Goal: Task Accomplishment & Management: Manage account settings

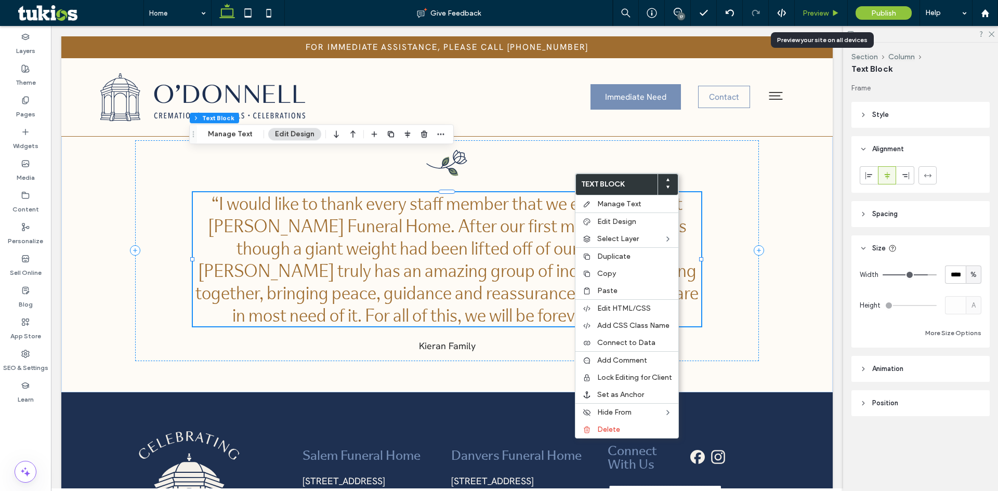
click at [815, 14] on span "Preview" at bounding box center [815, 13] width 26 height 9
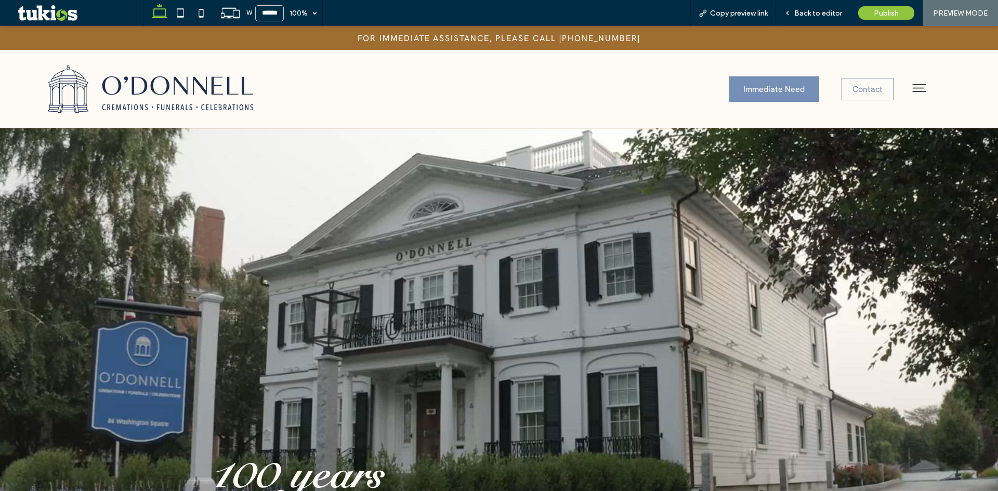
click at [341, 261] on div at bounding box center [347, 338] width 280 height 341
click at [808, 14] on span "Back to editor" at bounding box center [818, 13] width 48 height 9
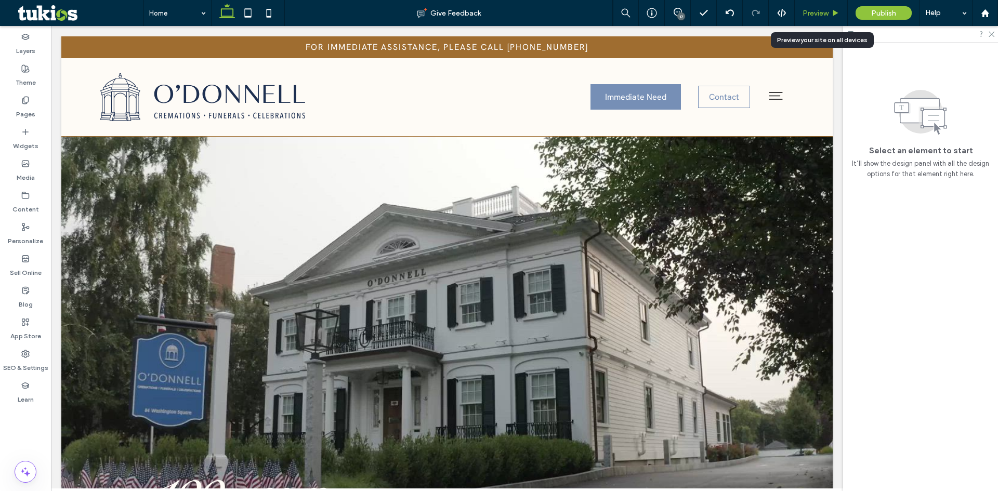
click at [829, 11] on div "Preview" at bounding box center [820, 13] width 52 height 9
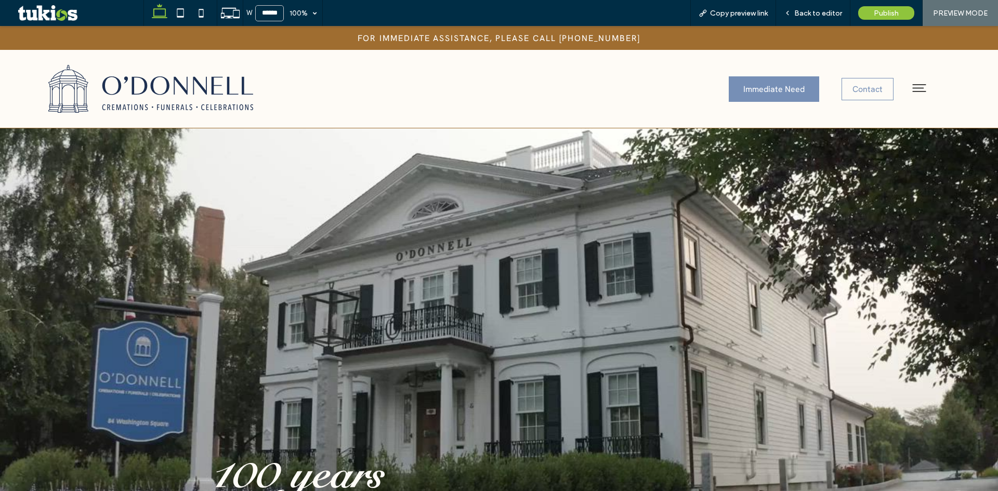
drag, startPoint x: 914, startPoint y: 87, endPoint x: 909, endPoint y: 86, distance: 5.7
click at [914, 87] on icon at bounding box center [919, 88] width 18 height 18
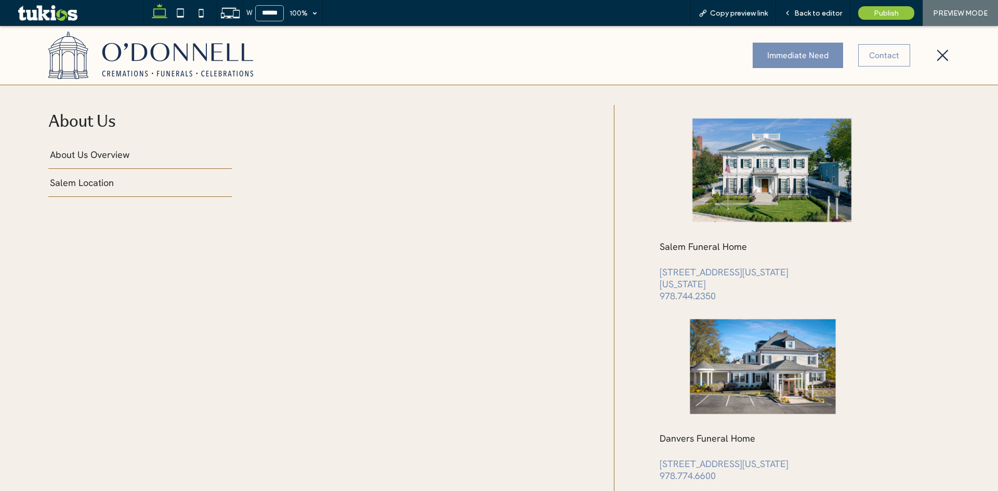
click at [935, 58] on icon at bounding box center [942, 56] width 15 height 16
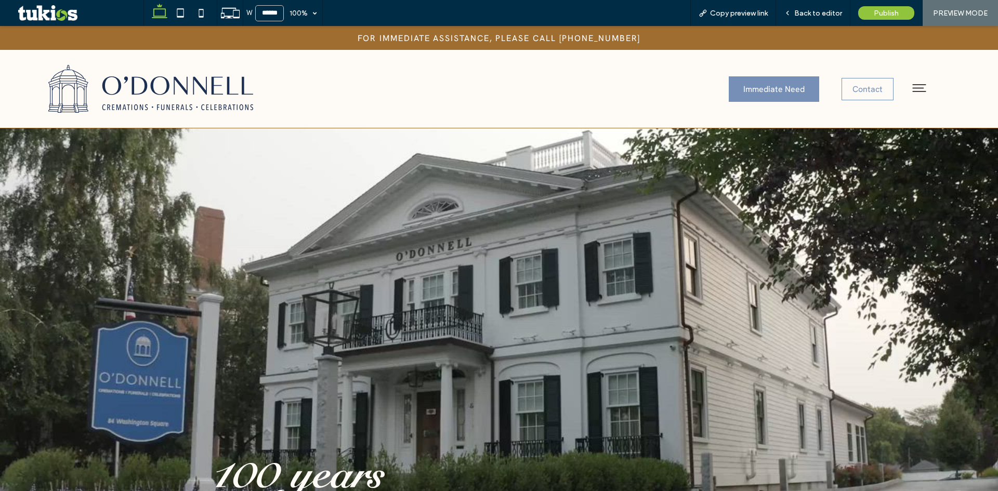
click at [912, 84] on icon at bounding box center [919, 88] width 18 height 18
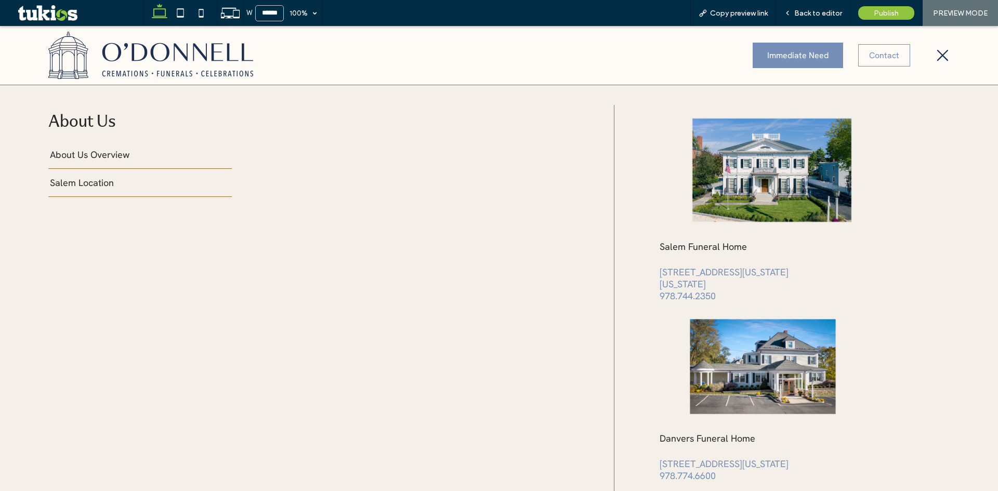
click at [81, 182] on span "Salem Location" at bounding box center [82, 183] width 64 height 12
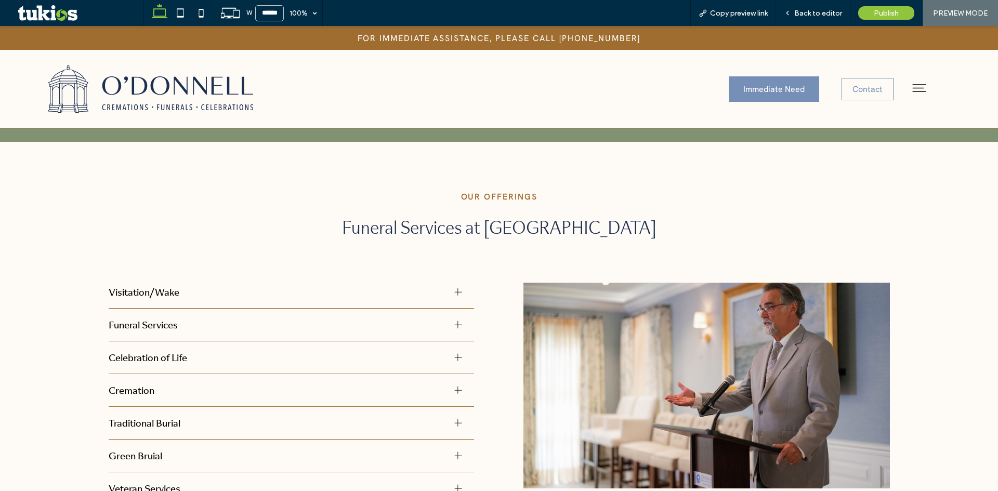
scroll to position [364, 0]
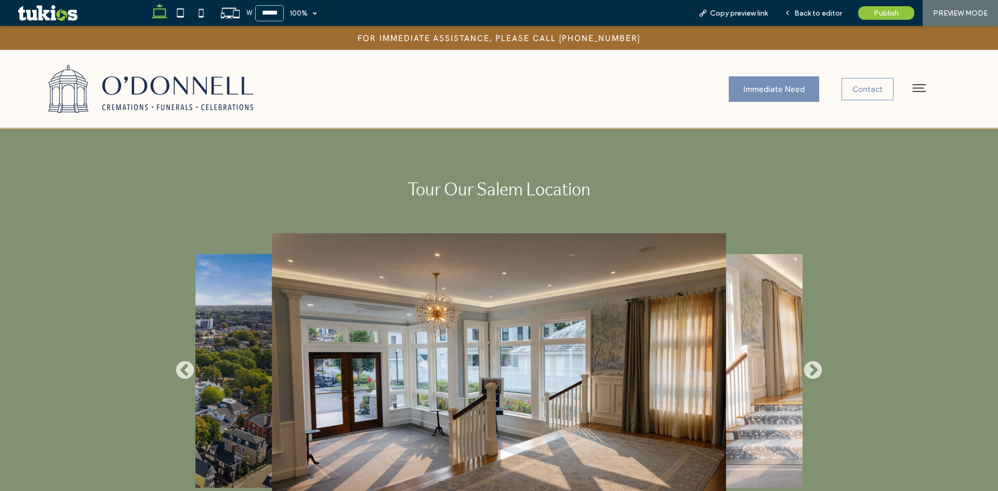
click at [810, 333] on div "Tour Our Salem Location ❮ ❯" at bounding box center [499, 343] width 998 height 428
click at [808, 361] on button "❯" at bounding box center [812, 371] width 21 height 21
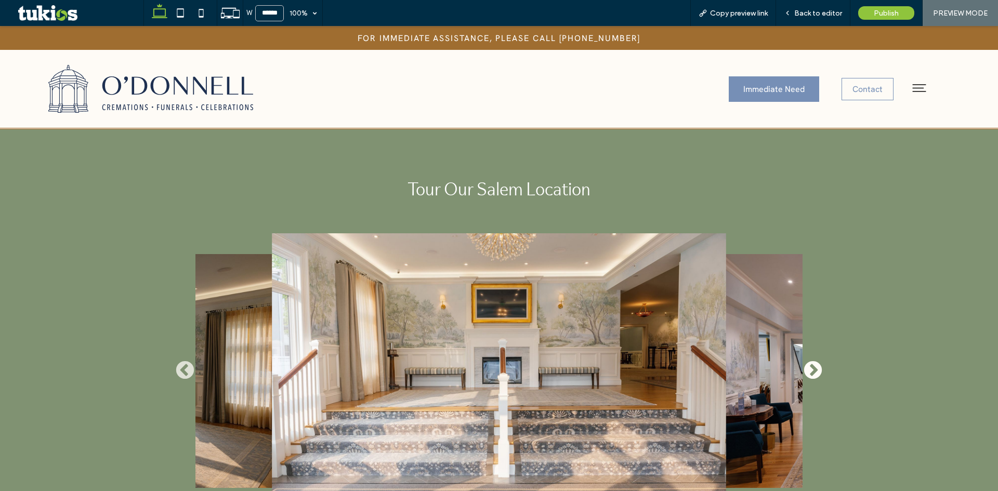
click at [808, 361] on button "❯" at bounding box center [812, 371] width 21 height 21
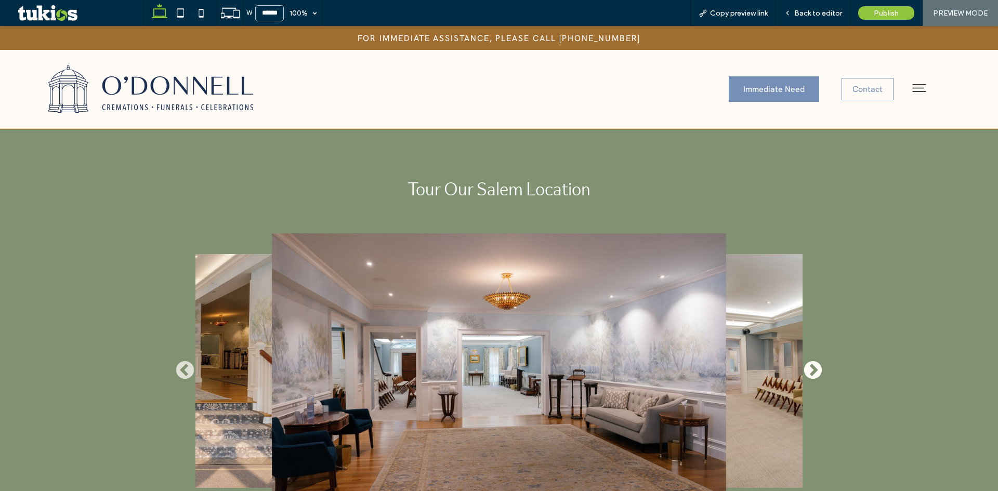
click at [808, 361] on button "❯" at bounding box center [812, 371] width 21 height 21
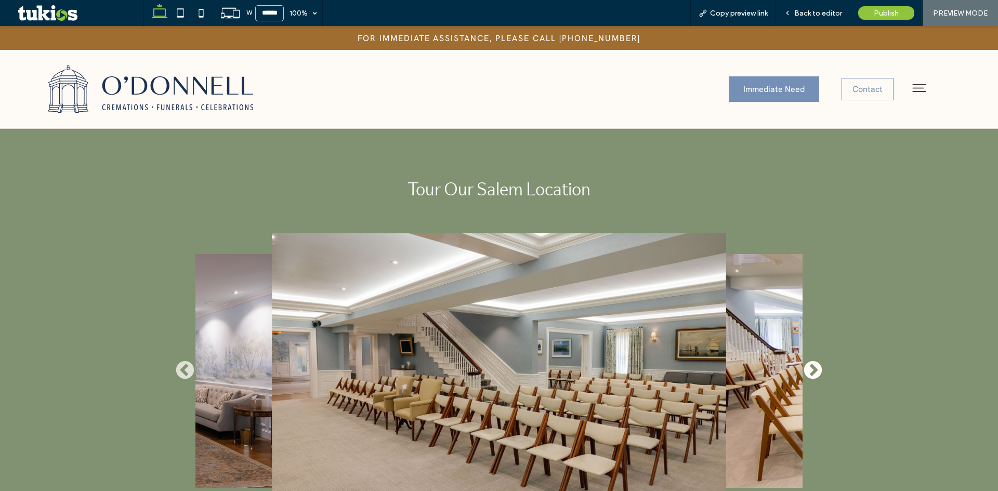
click at [808, 361] on button "❯" at bounding box center [812, 371] width 21 height 21
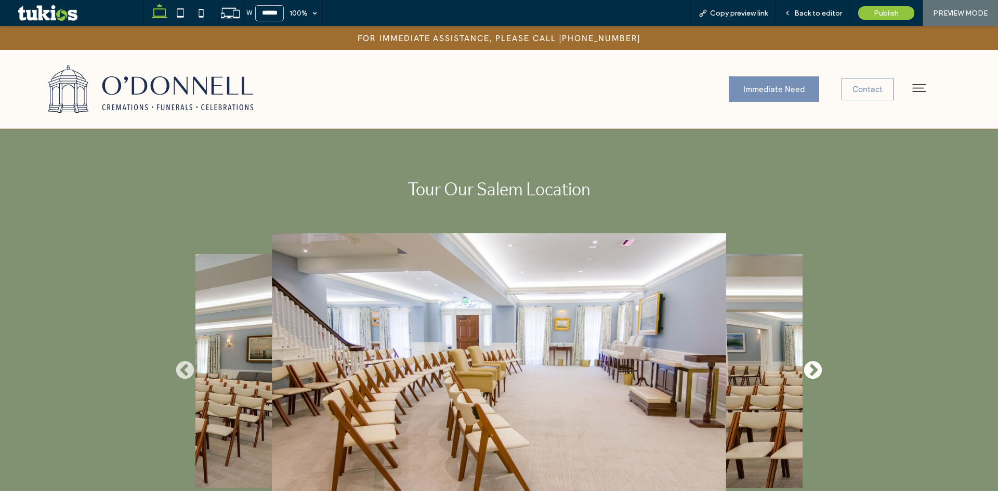
click at [808, 361] on button "❯" at bounding box center [812, 371] width 21 height 21
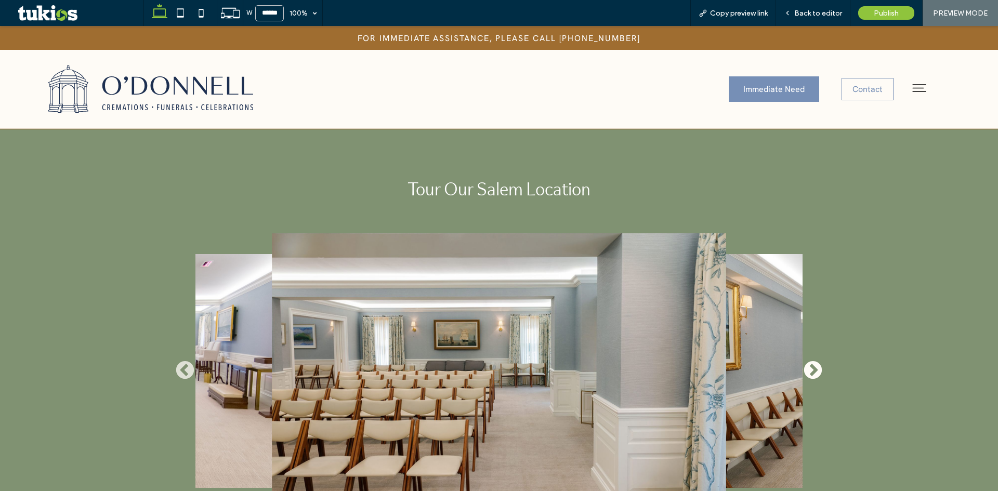
click at [808, 361] on button "❯" at bounding box center [812, 371] width 21 height 21
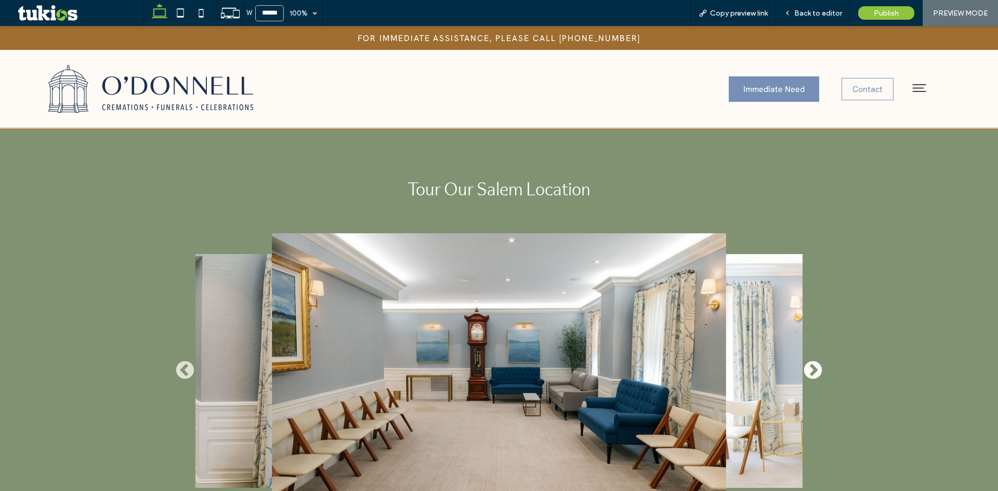
click at [808, 361] on button "❯" at bounding box center [812, 371] width 21 height 21
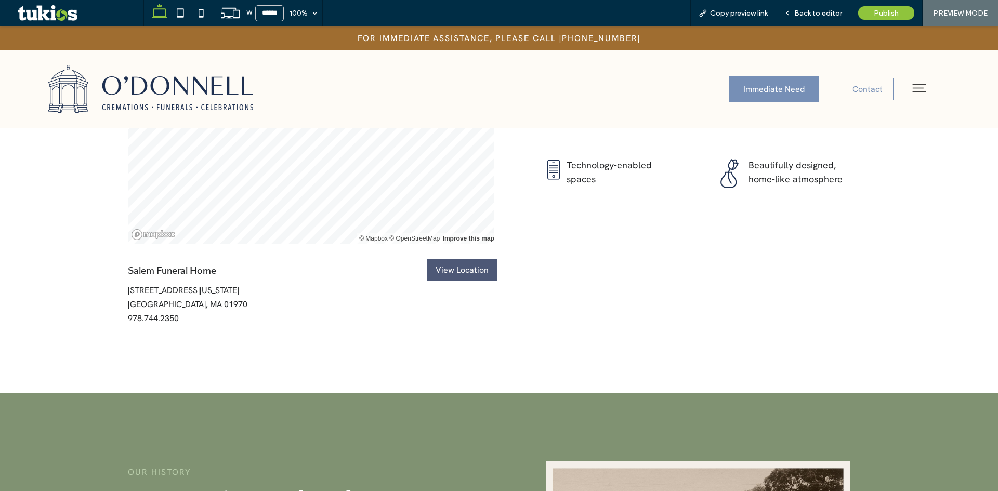
scroll to position [1455, 0]
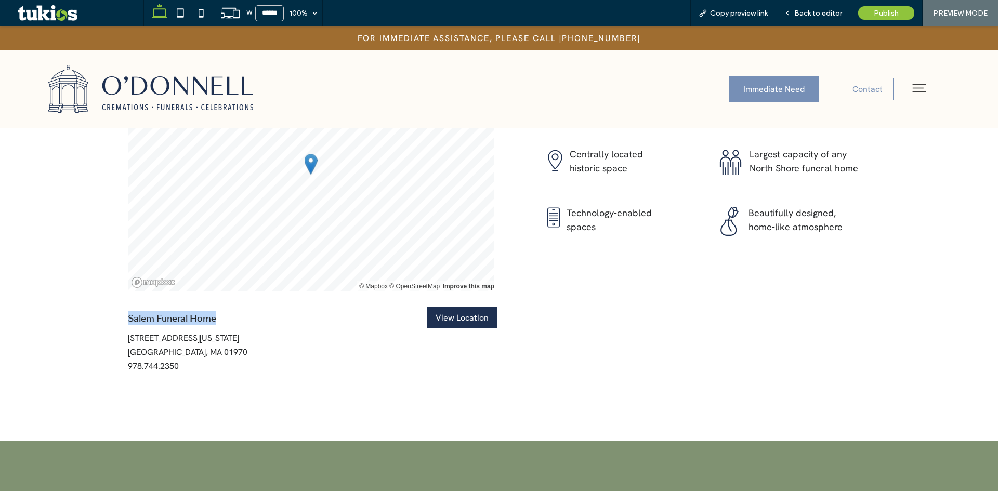
drag, startPoint x: 231, startPoint y: 290, endPoint x: 115, endPoint y: 282, distance: 116.7
click at [115, 282] on div "© Mapbox © OpenStreetMap Improve this map Salem Funeral Home View Location View…" at bounding box center [499, 215] width 998 height 451
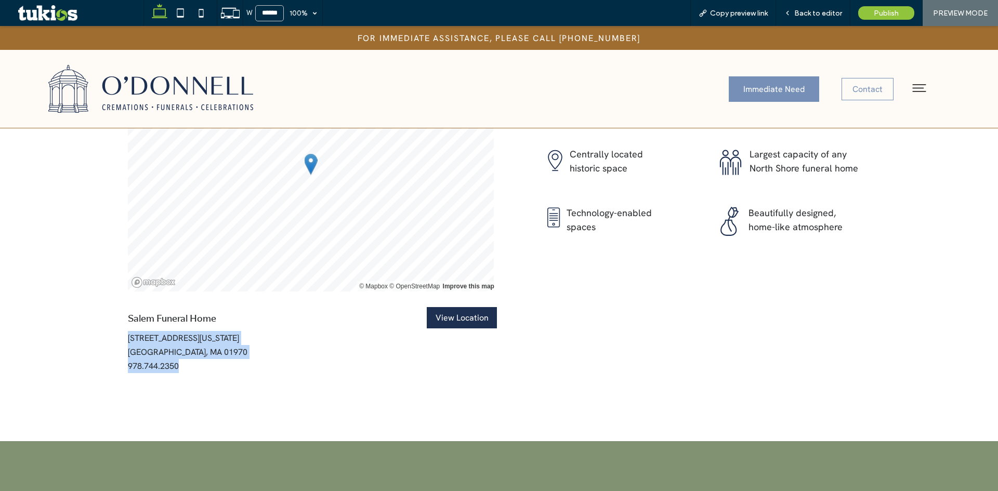
drag, startPoint x: 121, startPoint y: 302, endPoint x: 224, endPoint y: 340, distance: 110.8
click at [224, 340] on div "© Mapbox © OpenStreetMap Improve this map Salem Funeral Home View Location View…" at bounding box center [311, 215] width 385 height 332
click at [224, 359] on p "978.744.2350" at bounding box center [312, 366] width 369 height 14
click at [354, 345] on div "© Mapbox © OpenStreetMap Improve this map Salem Funeral Home View Location View…" at bounding box center [311, 215] width 385 height 332
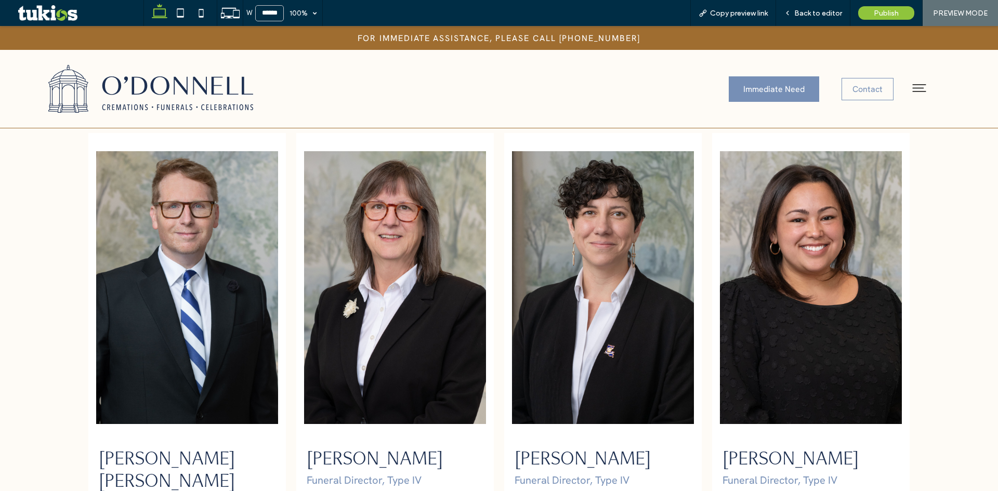
scroll to position [2234, 0]
click at [913, 83] on icon at bounding box center [919, 88] width 18 height 18
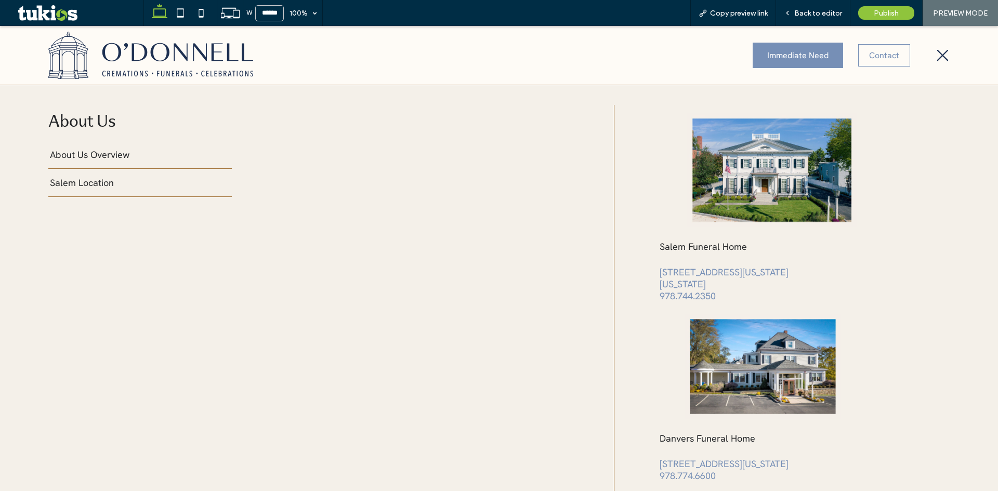
scroll to position [0, 0]
click at [113, 152] on span "About Us Overview" at bounding box center [89, 155] width 79 height 12
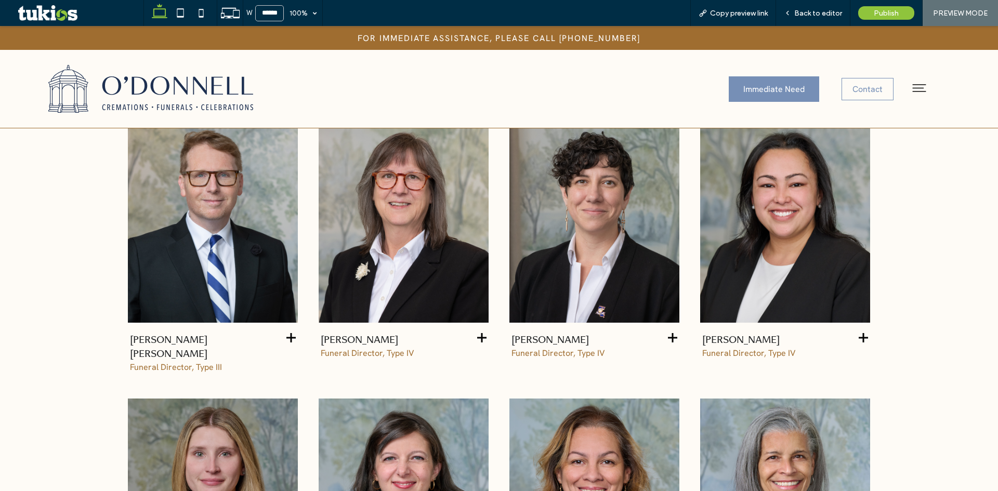
scroll to position [1403, 0]
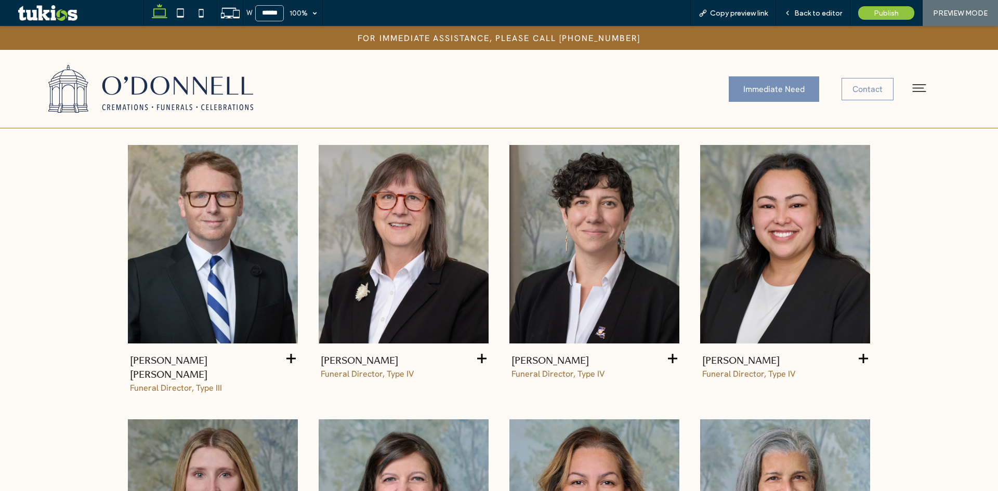
click at [291, 354] on icon at bounding box center [290, 358] width 9 height 9
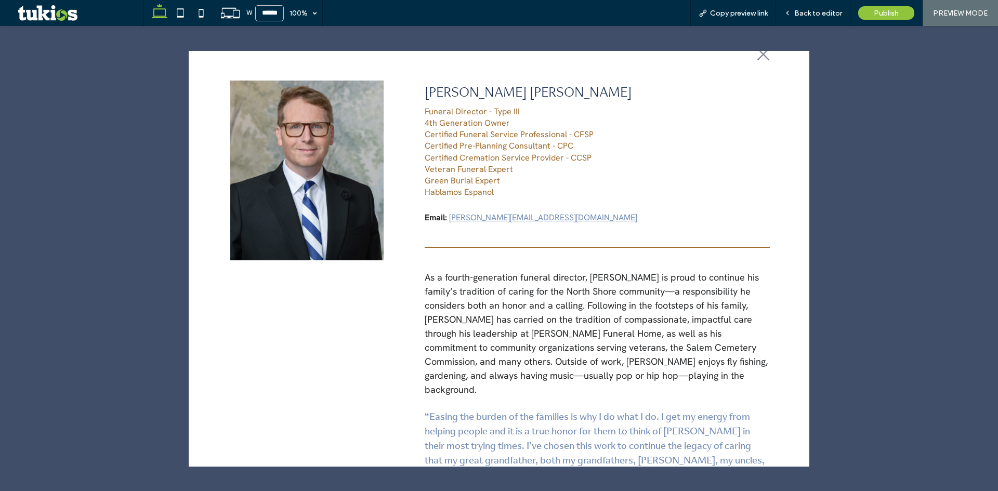
scroll to position [30, 0]
click at [759, 57] on icon at bounding box center [763, 54] width 12 height 12
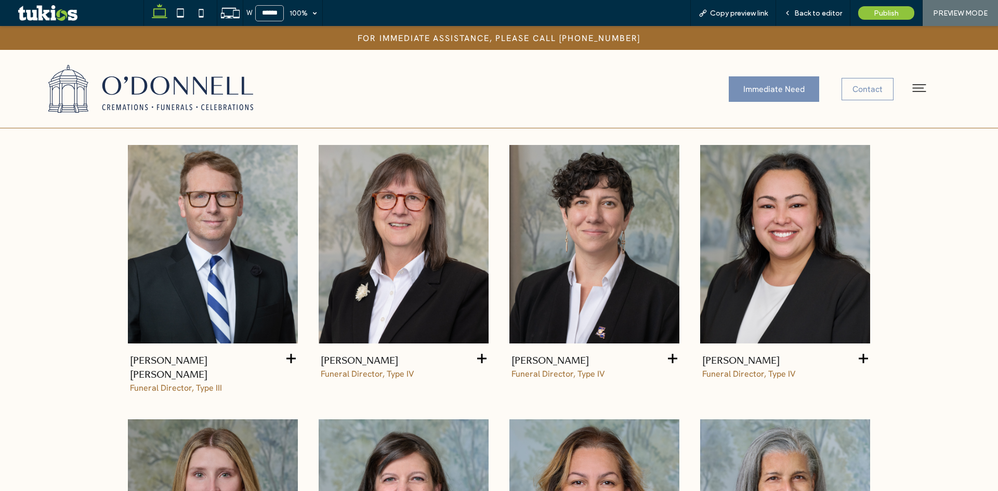
click at [480, 357] on icon at bounding box center [481, 358] width 9 height 9
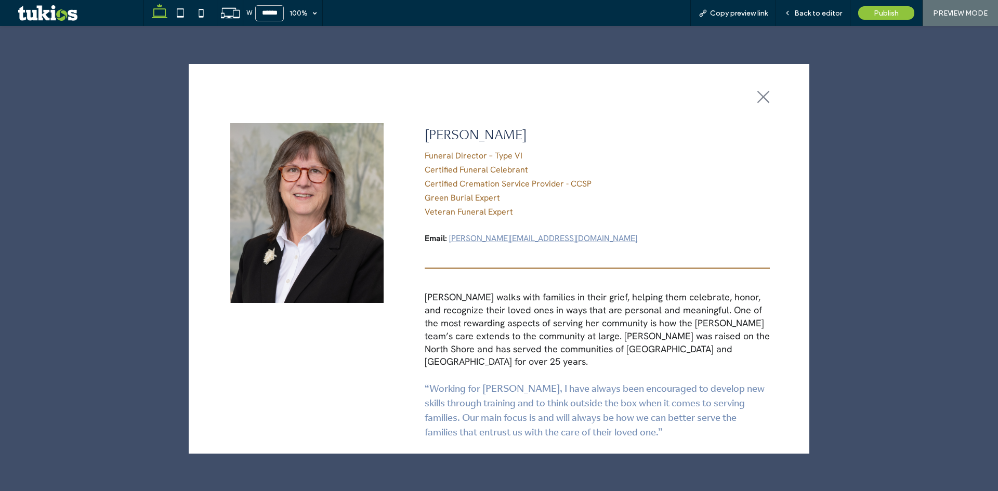
scroll to position [1507, 0]
drag, startPoint x: 760, startPoint y: 92, endPoint x: 682, endPoint y: 171, distance: 110.6
click at [760, 92] on icon ".st0-1091118977{fill-rule:evenodd;clip-rule:evenodd;}" at bounding box center [762, 96] width 13 height 13
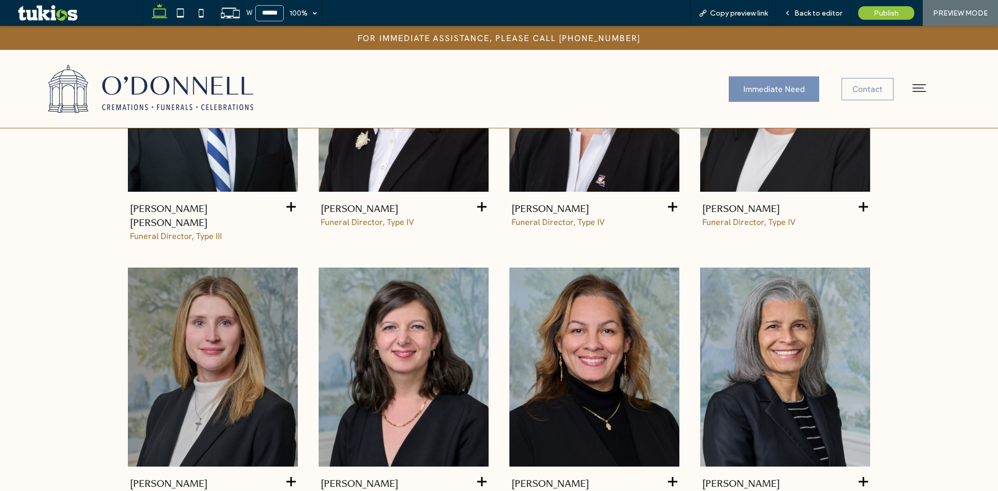
scroll to position [1663, 0]
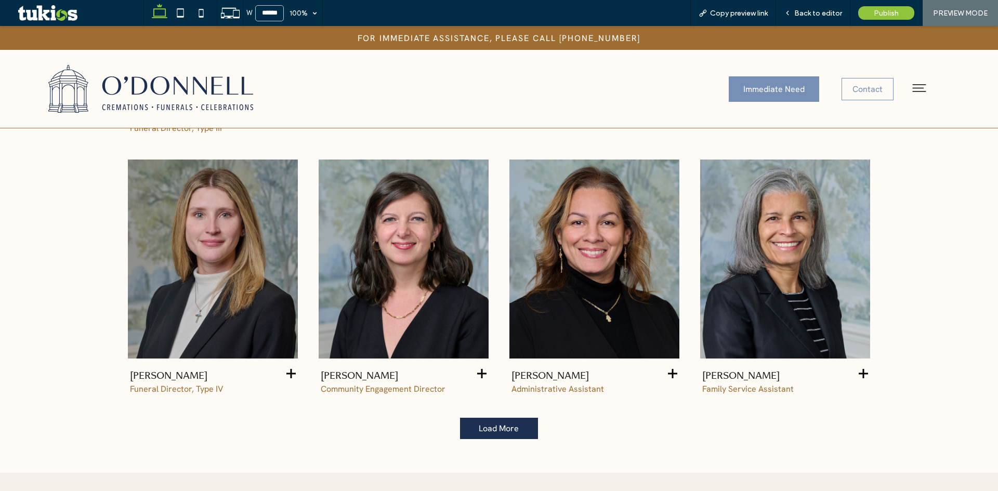
click at [499, 418] on span "Load More" at bounding box center [498, 428] width 40 height 21
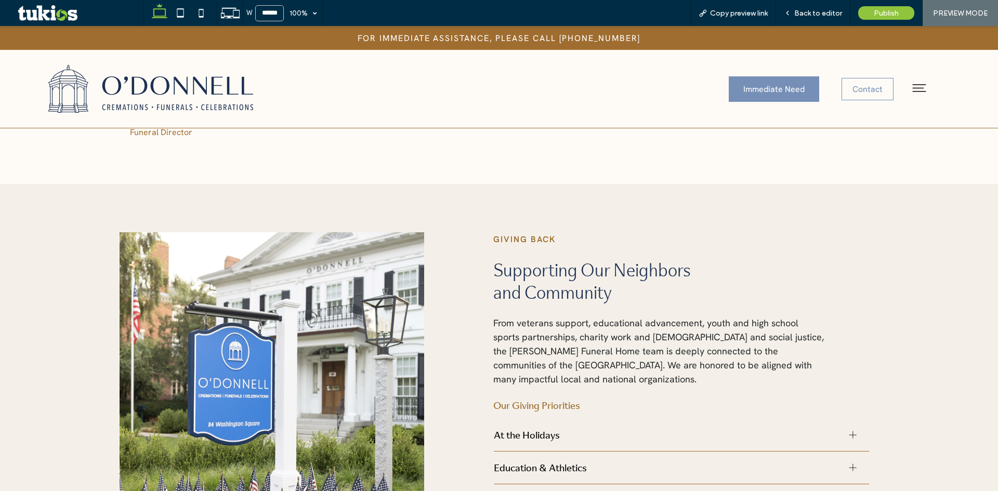
scroll to position [2234, 0]
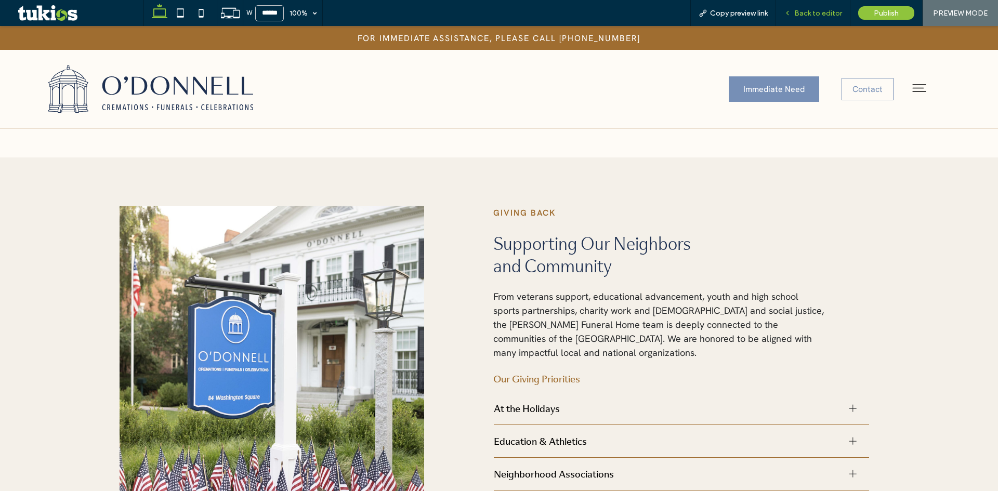
click at [816, 7] on div "Back to editor" at bounding box center [813, 13] width 74 height 26
click at [814, 14] on span "Back to editor" at bounding box center [818, 13] width 48 height 9
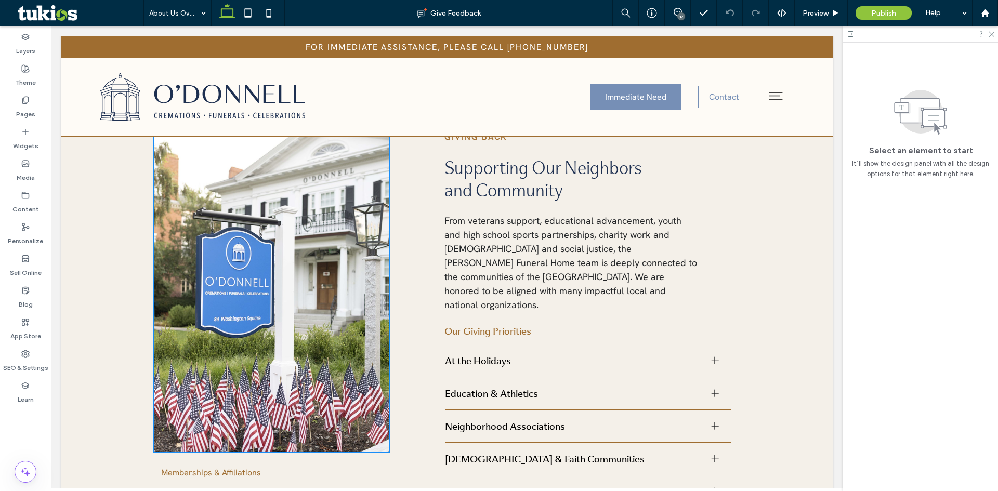
scroll to position [2103, 0]
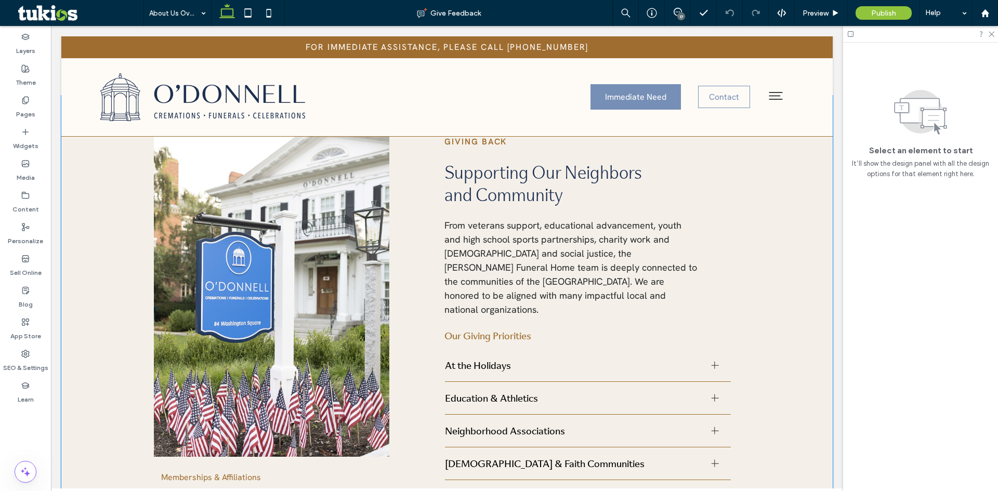
click at [121, 249] on div "Memberships & Affiliations GIVING BACK Supporting Our Neighbors and Community F…" at bounding box center [446, 357] width 771 height 523
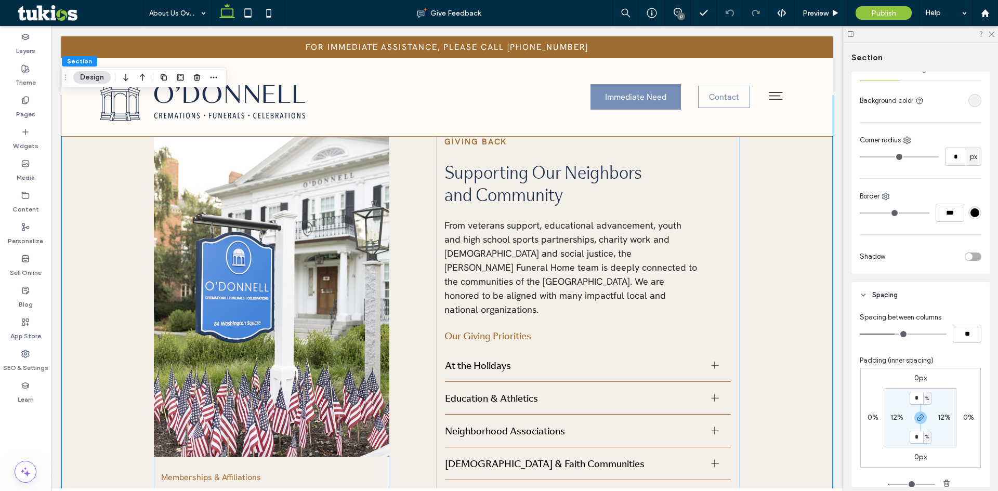
scroll to position [310, 0]
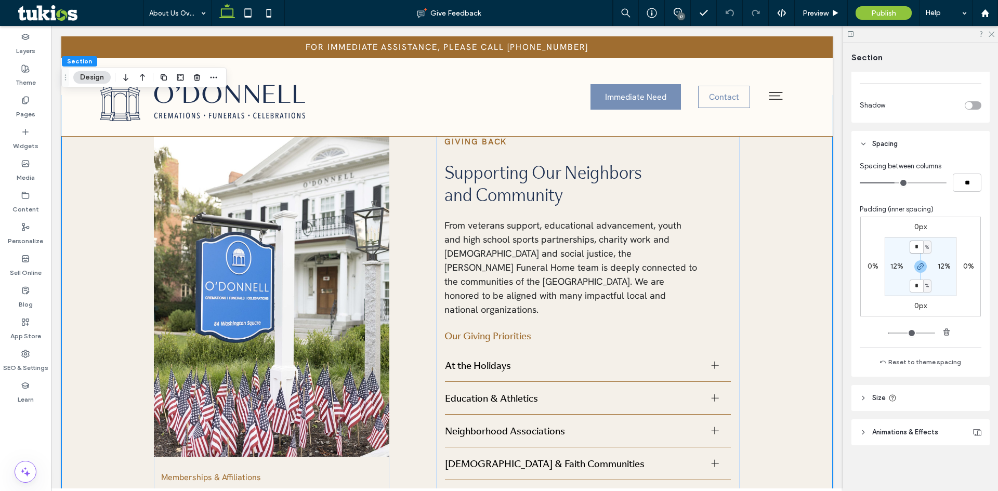
click at [916, 246] on input "*" at bounding box center [916, 247] width 14 height 13
type input "*"
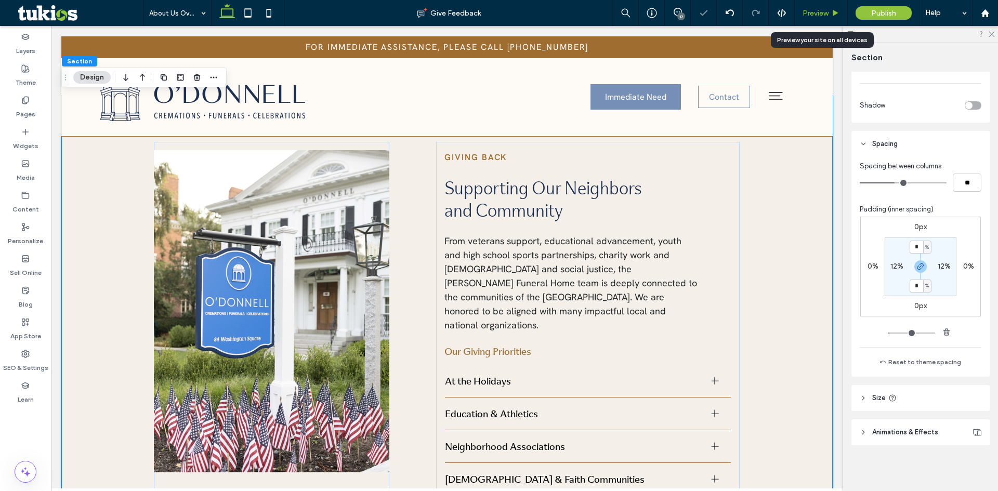
click at [821, 13] on span "Preview" at bounding box center [815, 13] width 26 height 9
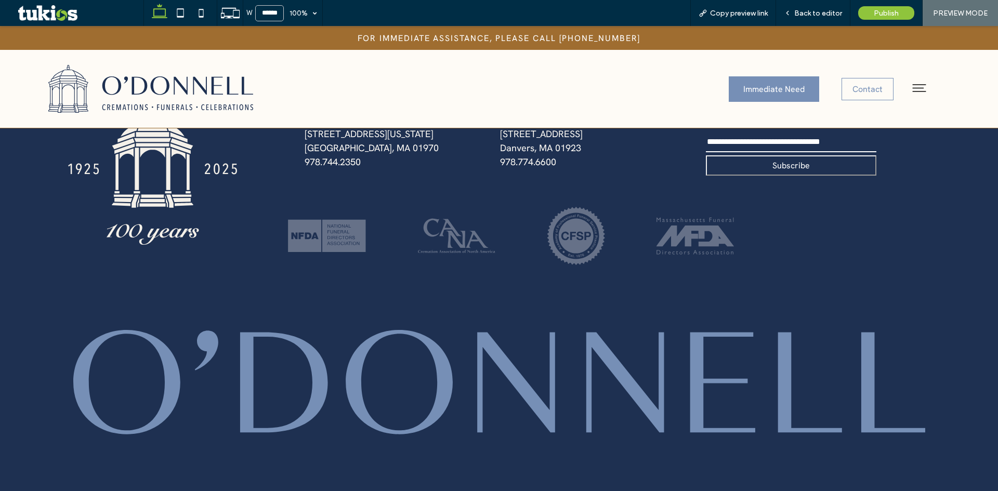
scroll to position [3384, 0]
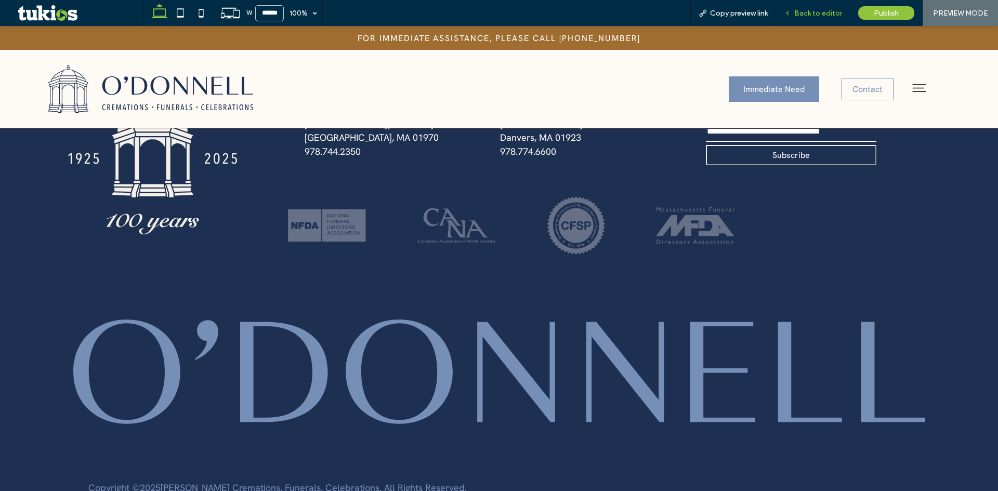
click at [805, 16] on span "Back to editor" at bounding box center [818, 13] width 48 height 9
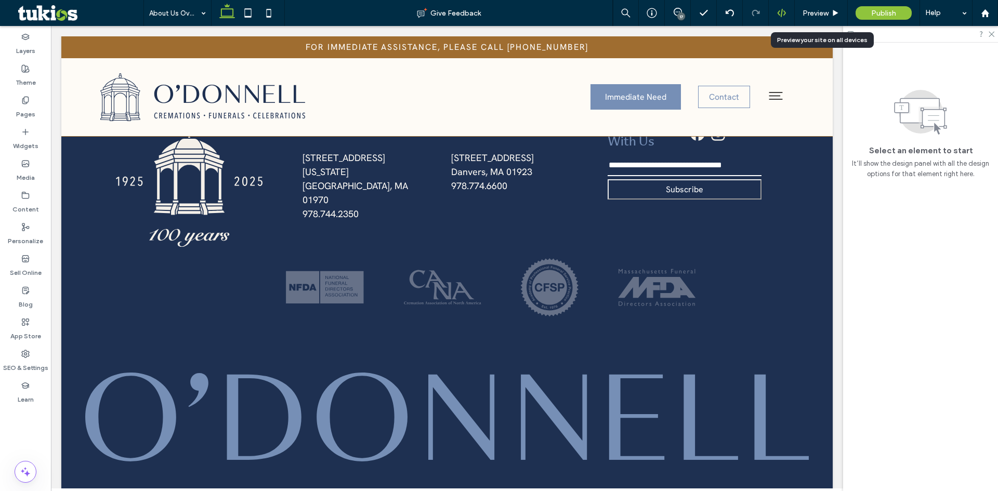
scroll to position [3119, 0]
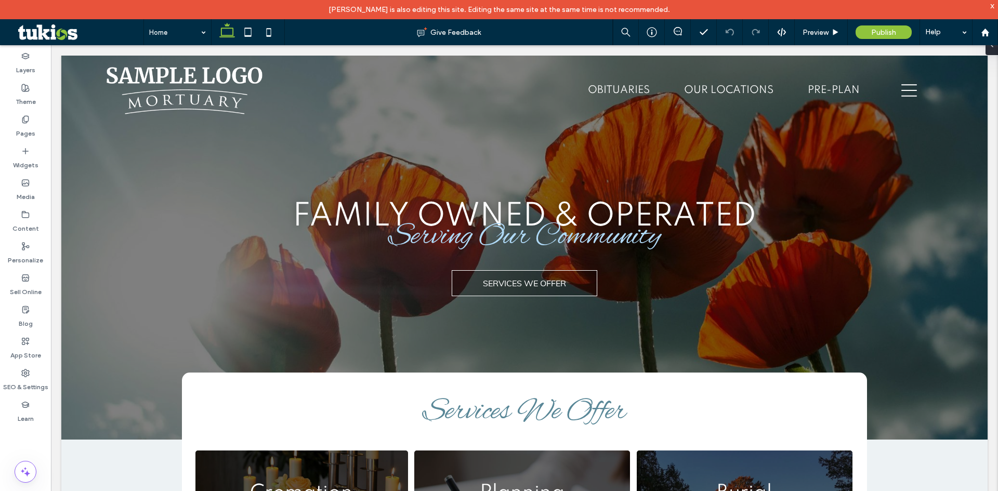
click at [990, 5] on div "x" at bounding box center [992, 5] width 5 height 9
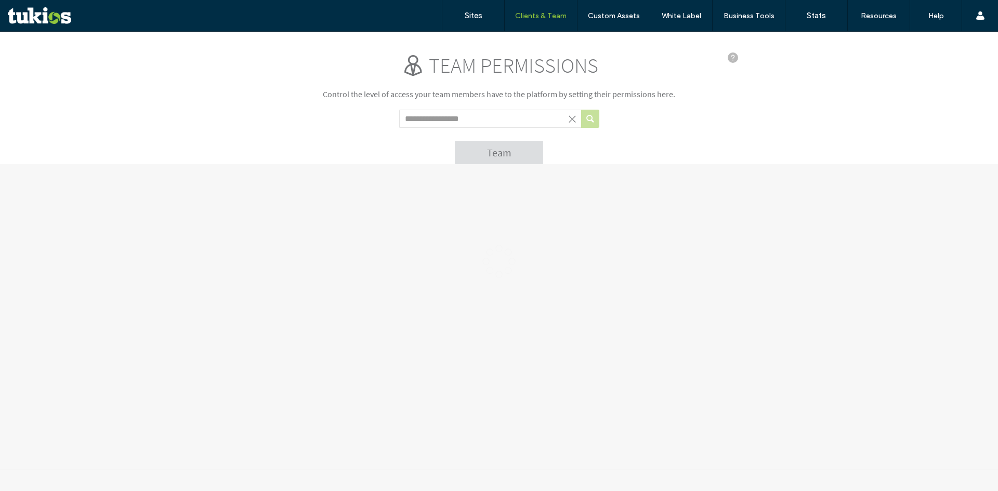
click at [454, 122] on body ".wqwq-1{fill:#231f20;} .cls-1q, .cls-2q { fill-rule: evenodd; } .cls-2q { fill:…" at bounding box center [499, 261] width 998 height 459
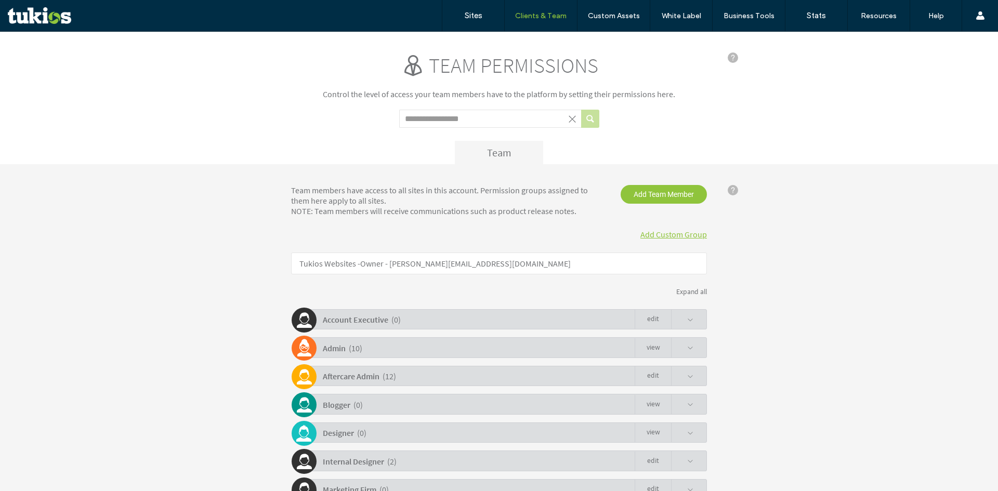
click at [438, 118] on input "Search term" at bounding box center [490, 119] width 182 height 18
type input "***"
click at [587, 121] on button "submit" at bounding box center [590, 119] width 18 height 18
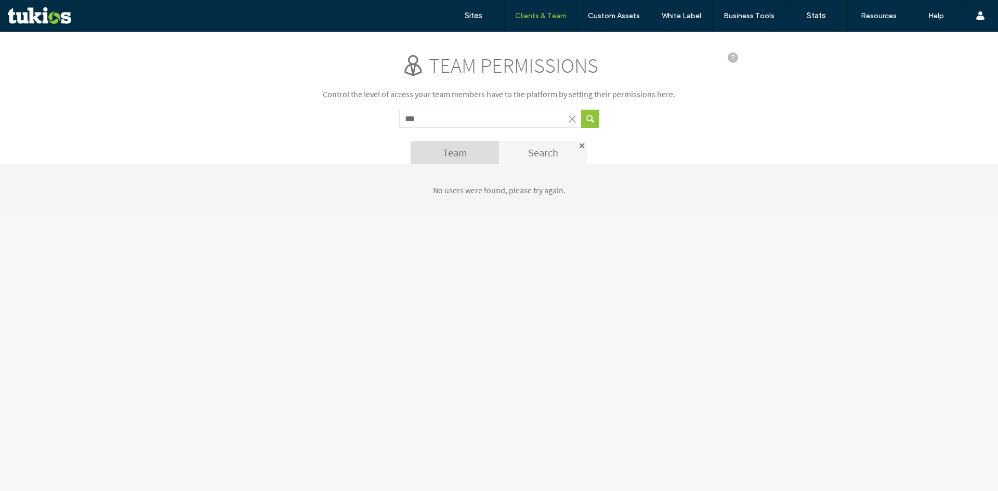
click at [582, 145] on div at bounding box center [581, 145] width 5 height 5
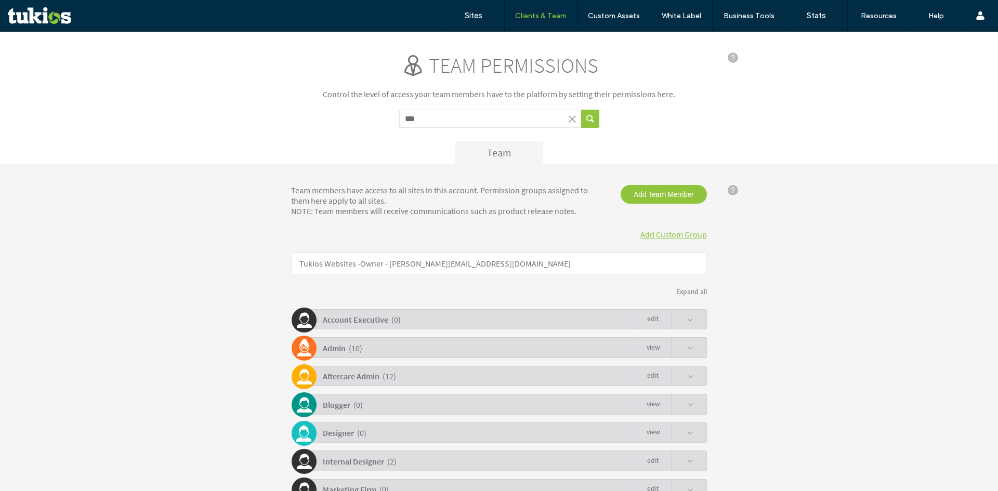
click at [675, 127] on div "Team permissions Control the level of access your team members have to the plat…" at bounding box center [499, 108] width 416 height 112
click at [474, 115] on input "***" at bounding box center [490, 119] width 182 height 18
click at [571, 118] on span at bounding box center [572, 119] width 10 height 10
click at [419, 143] on div "Team" at bounding box center [499, 152] width 416 height 23
drag, startPoint x: 538, startPoint y: 207, endPoint x: 287, endPoint y: 190, distance: 251.5
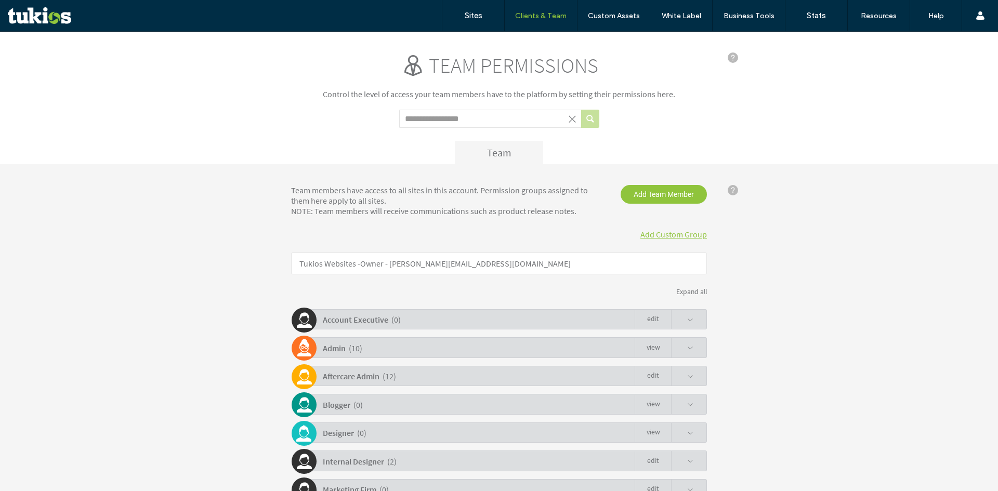
click at [272, 190] on div "Team members have access to all sites in this account. Permission groups assign…" at bounding box center [499, 417] width 998 height 506
click at [287, 190] on div "Team members have access to all sites in this account. Permission groups assign…" at bounding box center [445, 200] width 324 height 31
drag, startPoint x: 287, startPoint y: 190, endPoint x: 513, endPoint y: 219, distance: 227.4
click at [514, 219] on div "Team members have access to all sites in this account. Permission groups assign…" at bounding box center [499, 413] width 416 height 456
click at [501, 215] on div "Team members have access to all sites in this account. Permission groups assign…" at bounding box center [445, 200] width 324 height 31
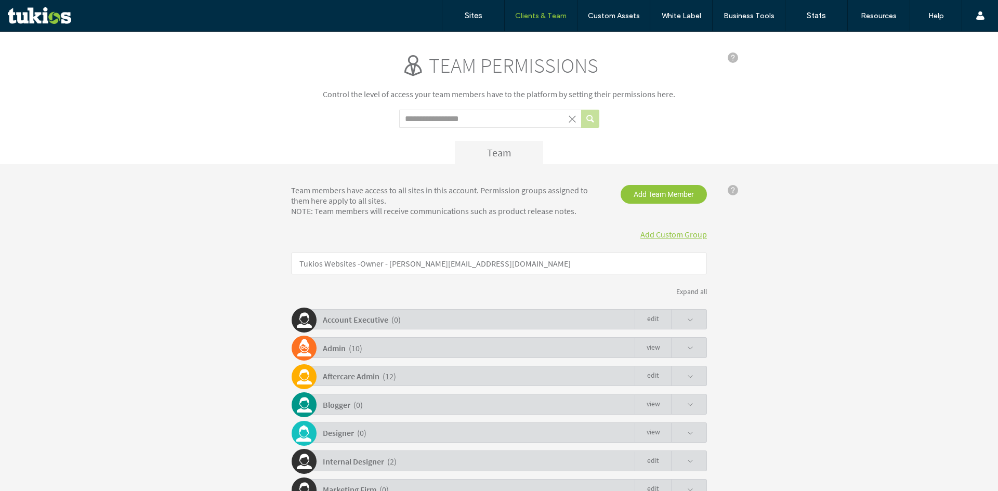
click at [367, 202] on div "Team members have access to all sites in this account. Permission groups assign…" at bounding box center [445, 200] width 324 height 31
drag, startPoint x: 367, startPoint y: 202, endPoint x: 304, endPoint y: 177, distance: 67.6
click at [364, 198] on div "Team members have access to all sites in this account. Permission groups assign…" at bounding box center [445, 200] width 324 height 31
click at [302, 177] on div "The invitation emails were sent successfully." at bounding box center [499, 176] width 416 height 9
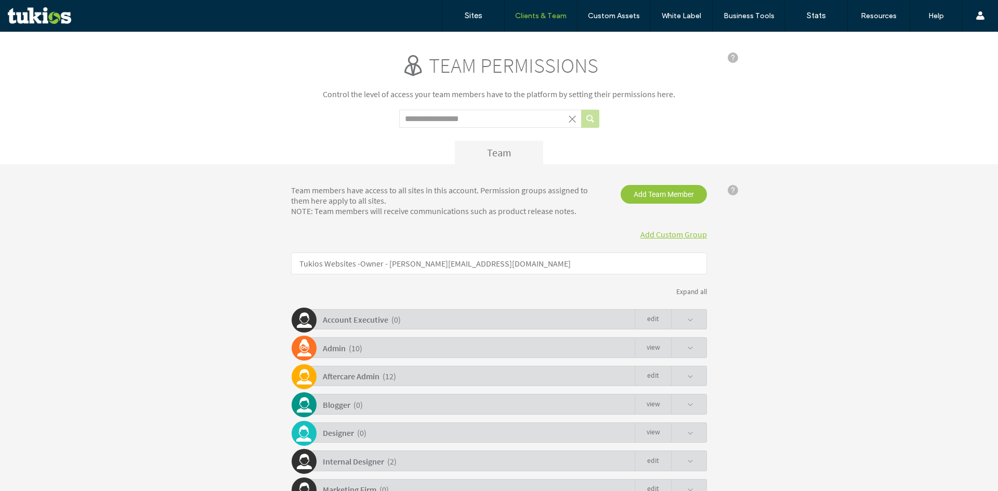
click at [258, 205] on div "Team members have access to all sites in this account. Permission groups assign…" at bounding box center [499, 417] width 998 height 506
click at [440, 152] on div "Team" at bounding box center [499, 152] width 416 height 23
click at [637, 200] on span "Add Team Member" at bounding box center [663, 194] width 86 height 19
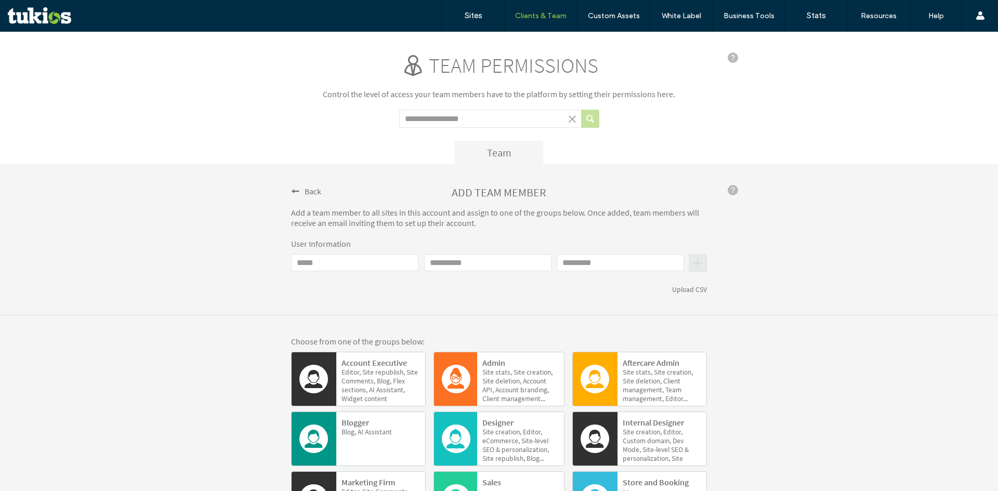
click at [355, 267] on input "Email" at bounding box center [354, 262] width 127 height 17
type input "**********"
drag, startPoint x: 472, startPoint y: 262, endPoint x: 429, endPoint y: 267, distance: 42.9
click at [429, 267] on input "***" at bounding box center [487, 262] width 127 height 17
click at [418, 268] on div "**********" at bounding box center [490, 269] width 398 height 31
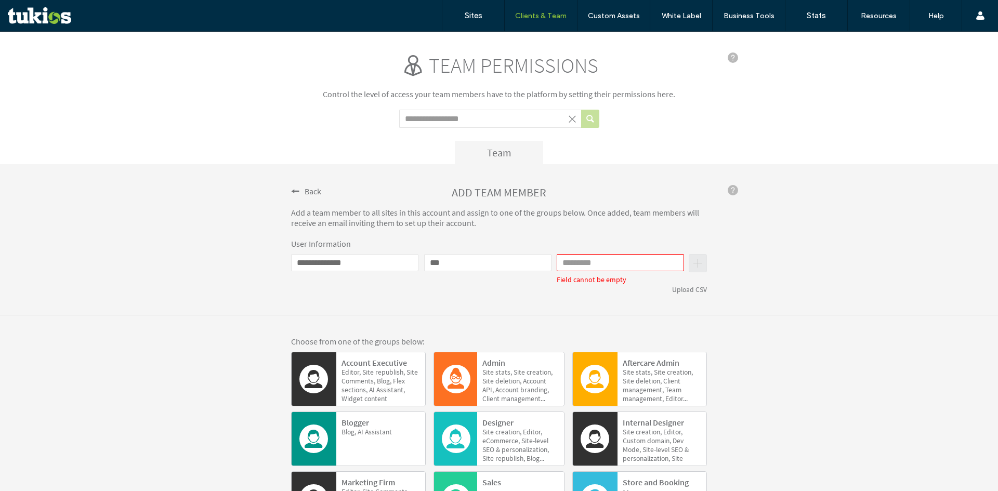
click at [433, 263] on input "***" at bounding box center [487, 262] width 127 height 17
type input "**"
type input "******"
drag, startPoint x: 587, startPoint y: 268, endPoint x: 552, endPoint y: 267, distance: 34.8
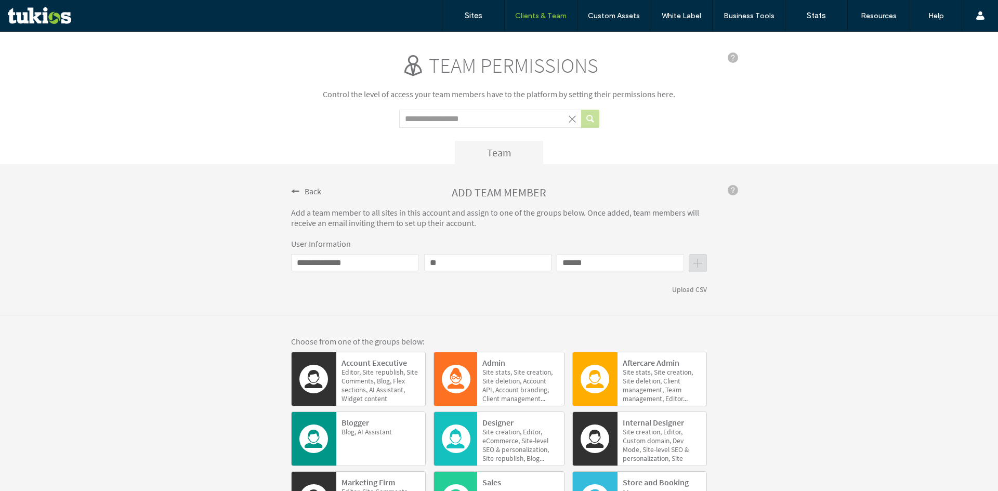
click at [552, 267] on div "**********" at bounding box center [490, 269] width 398 height 31
drag, startPoint x: 459, startPoint y: 258, endPoint x: 382, endPoint y: 263, distance: 77.1
click at [382, 263] on div "**********" at bounding box center [490, 269] width 398 height 31
type input "*"
type input "****"
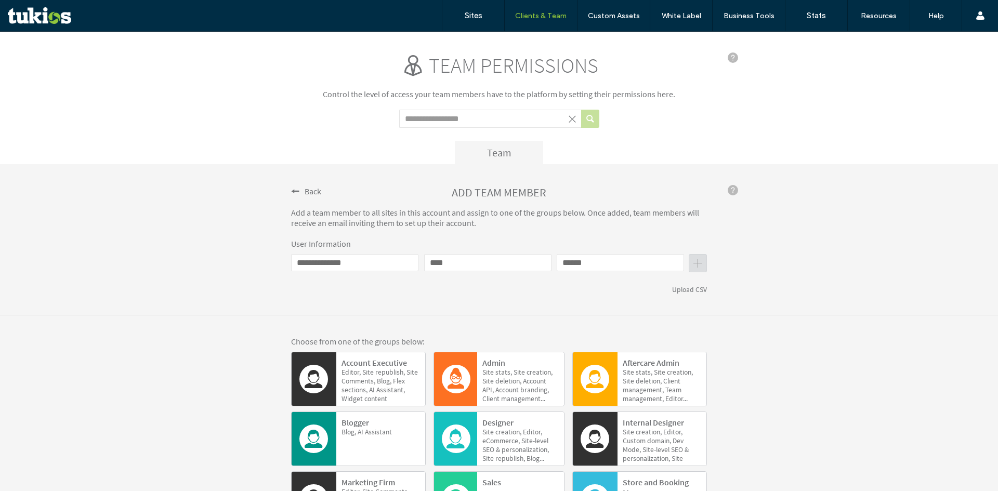
type input "******"
click at [420, 295] on div "**********" at bounding box center [499, 239] width 998 height 151
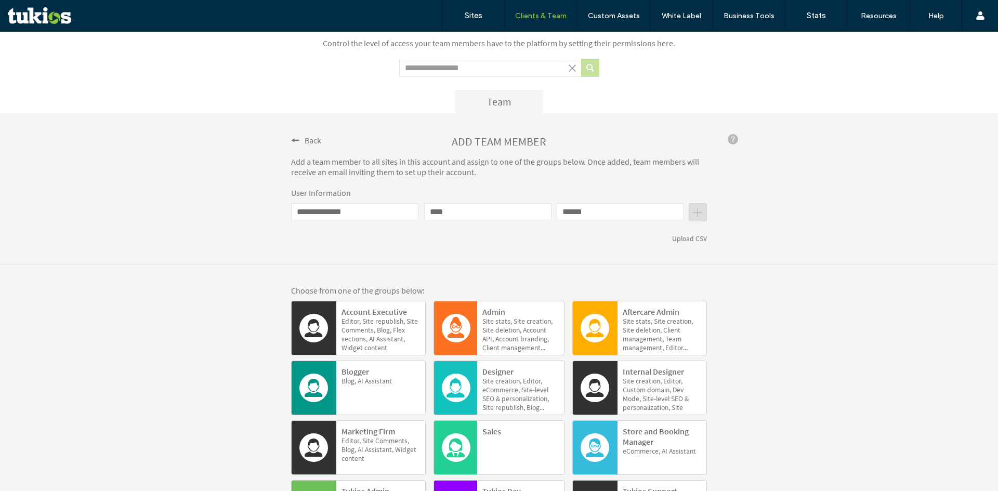
scroll to position [178, 0]
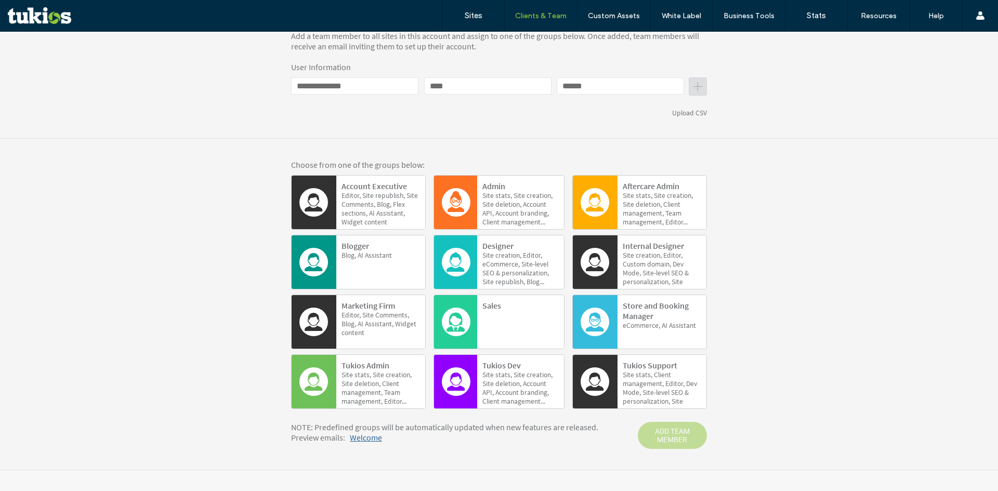
click at [331, 380] on div at bounding box center [313, 382] width 45 height 54
click at [692, 437] on span "ADD TEAM MEMBER" at bounding box center [671, 435] width 69 height 27
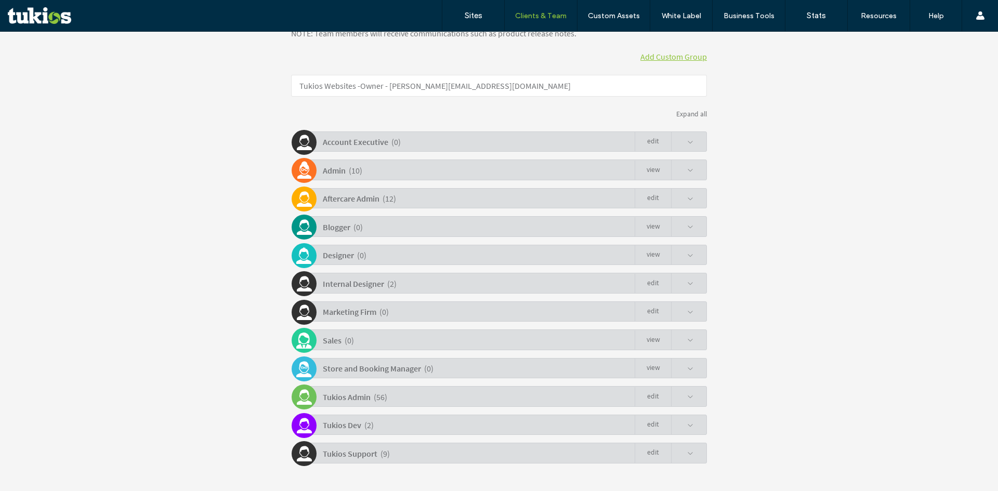
click at [866, 376] on div "Team members have access to all sites in this account. Permission groups assign…" at bounding box center [499, 239] width 998 height 506
click at [808, 385] on div "Team members have access to all sites in this account. Permission groups assign…" at bounding box center [499, 239] width 998 height 506
click at [469, 269] on div "Team members have access to all sites in this account. Permission groups assign…" at bounding box center [499, 235] width 416 height 456
click at [905, 222] on div "Team members have access to all sites in this account. Permission groups assign…" at bounding box center [499, 239] width 998 height 506
click at [392, 394] on div "Tukios Admin ( 56 ) Edit" at bounding box center [501, 396] width 410 height 20
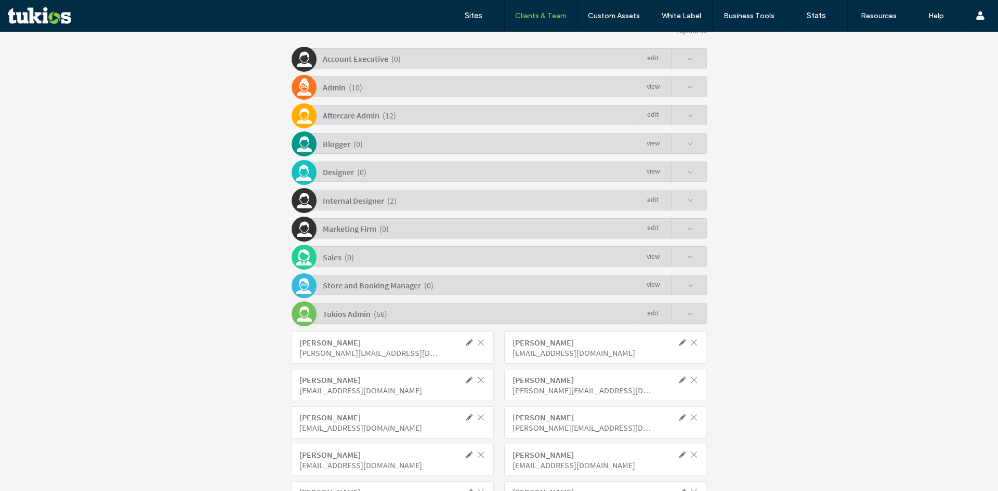
scroll to position [230, 0]
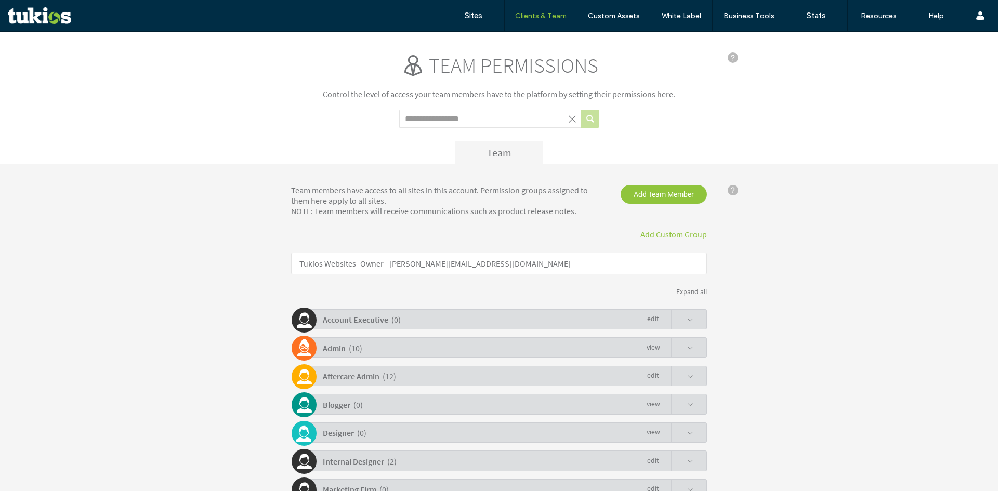
drag, startPoint x: 451, startPoint y: 215, endPoint x: 456, endPoint y: 221, distance: 7.8
click at [451, 215] on div "Team members have access to all sites in this account. Permission groups assign…" at bounding box center [445, 200] width 324 height 31
click at [438, 221] on div "Team members have access to all sites in this account. Permission groups assign…" at bounding box center [499, 413] width 416 height 456
drag, startPoint x: 578, startPoint y: 207, endPoint x: 280, endPoint y: 180, distance: 299.5
click at [280, 180] on div "Team members have access to all sites in this account. Permission groups assign…" at bounding box center [499, 417] width 998 height 506
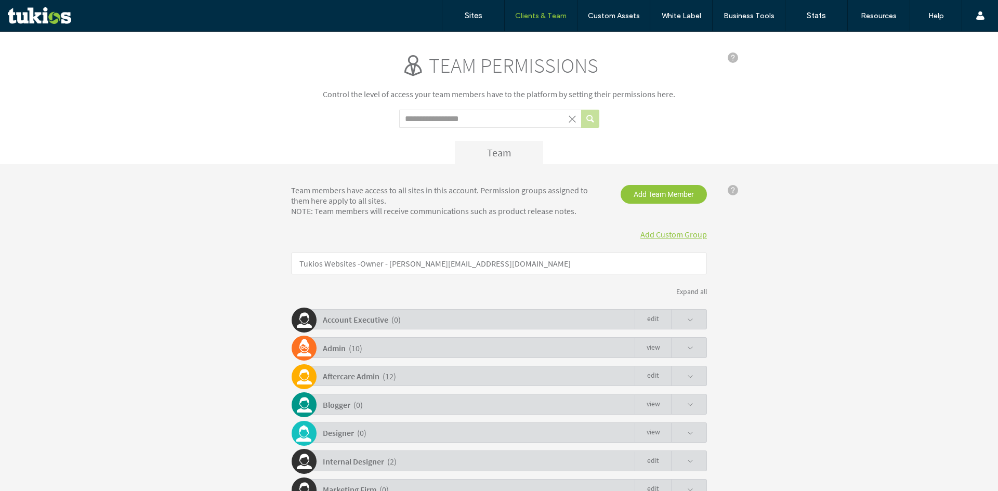
click at [283, 188] on div "Team members have access to all sites in this account. Permission groups assign…" at bounding box center [445, 200] width 324 height 31
drag, startPoint x: 286, startPoint y: 189, endPoint x: 556, endPoint y: 214, distance: 271.8
click at [553, 214] on div "Team members have access to all sites in this account. Permission groups assign…" at bounding box center [445, 200] width 324 height 31
click at [557, 214] on div "Team members have access to all sites in this account. Permission groups assign…" at bounding box center [445, 200] width 324 height 31
click at [476, 16] on label "Sites" at bounding box center [473, 15] width 18 height 9
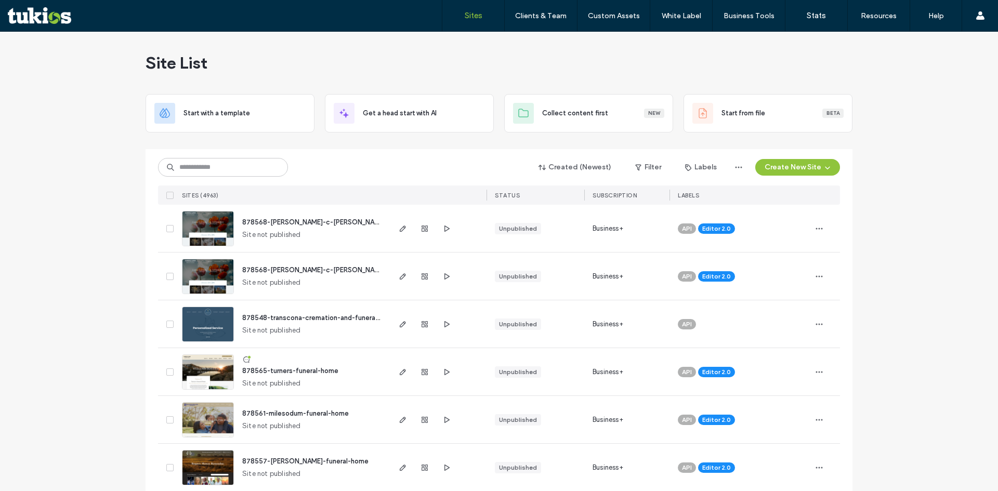
drag, startPoint x: 232, startPoint y: 170, endPoint x: 292, endPoint y: 166, distance: 59.9
click at [232, 170] on input at bounding box center [223, 167] width 130 height 19
click at [311, 162] on div "Created (Newest) Filter Labels Create New Site" at bounding box center [499, 167] width 682 height 20
click at [502, 78] on div "Site List" at bounding box center [498, 63] width 707 height 62
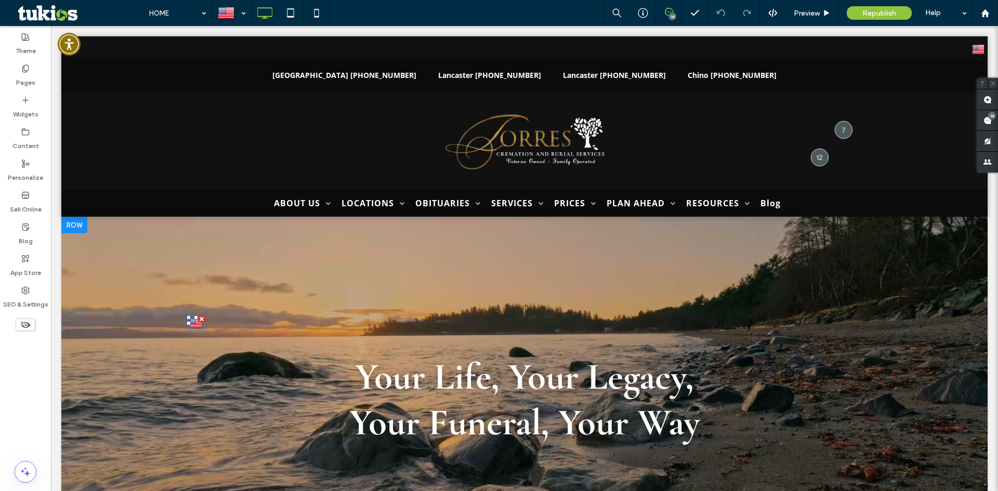
click at [194, 325] on img at bounding box center [196, 323] width 12 height 14
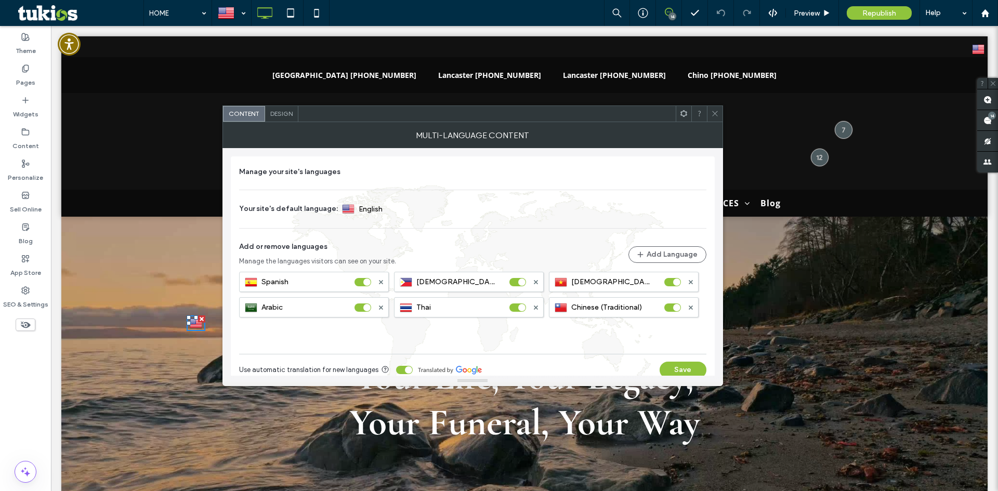
click at [347, 330] on div "Spanish Filipino Vietnamese Arabic Thai Chinese (Traditional)" at bounding box center [472, 307] width 467 height 71
click at [711, 113] on icon at bounding box center [715, 114] width 8 height 8
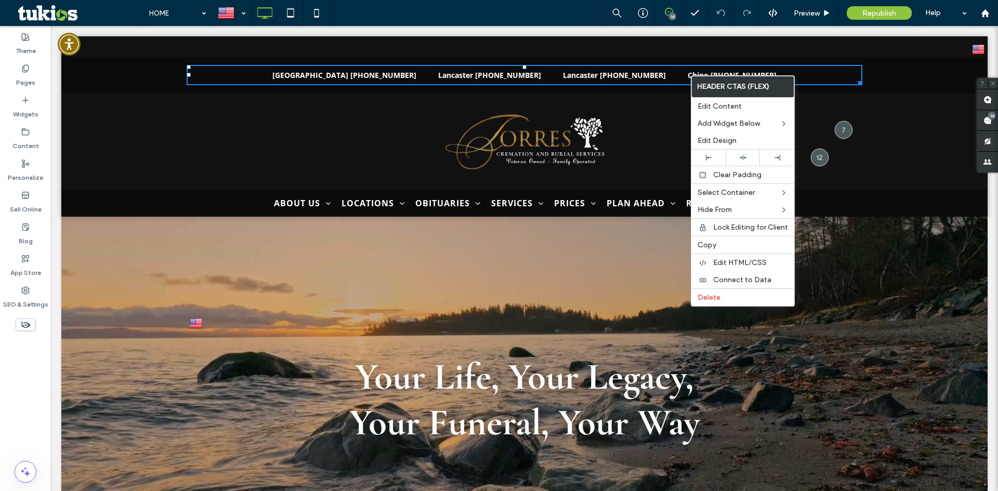
click at [189, 134] on div "Click To Paste" at bounding box center [524, 141] width 926 height 91
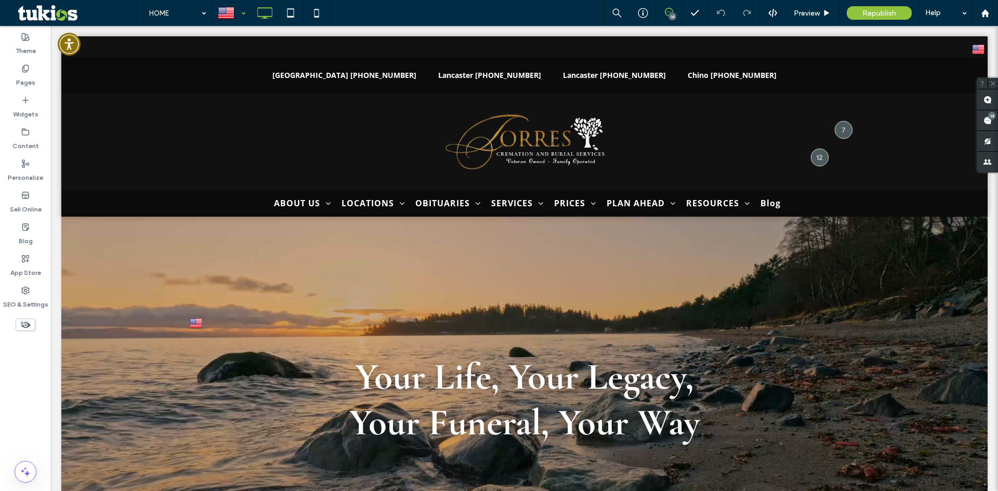
click at [242, 13] on div at bounding box center [231, 13] width 38 height 25
